Goal: Find specific page/section: Find specific page/section

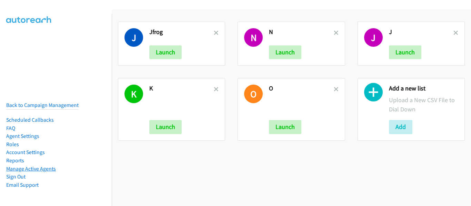
click at [43, 166] on link "Manage Active Agents" at bounding box center [31, 169] width 50 height 7
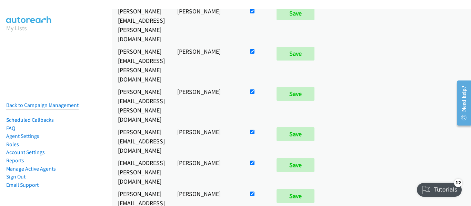
scroll to position [195, 0]
